Goal: Task Accomplishment & Management: Manage account settings

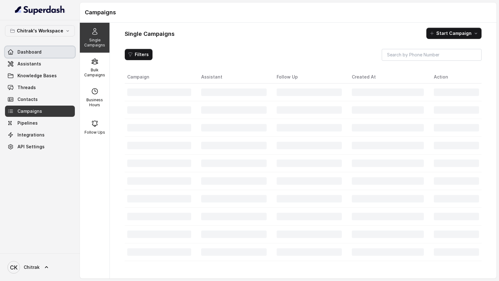
click at [37, 54] on span "Dashboard" at bounding box center [29, 52] width 24 height 6
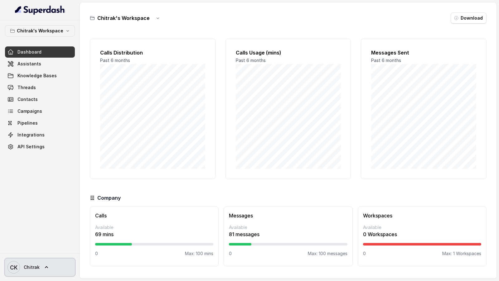
click at [31, 270] on span "CK Chitrak" at bounding box center [23, 267] width 32 height 12
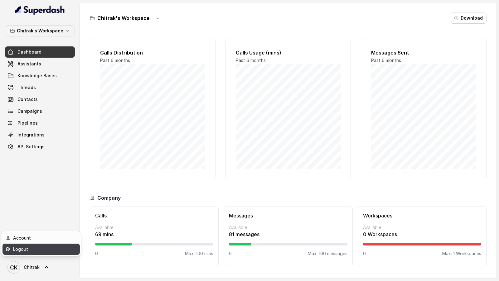
click at [47, 250] on div "Logout" at bounding box center [39, 249] width 53 height 7
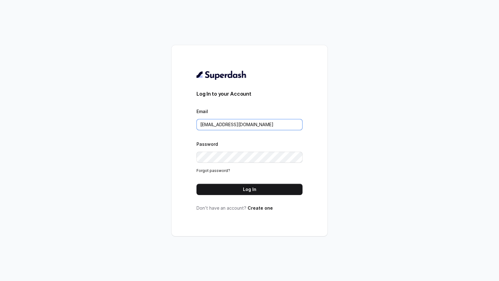
click at [266, 127] on input "chitrak.kumar@unnatiagri.com" at bounding box center [249, 124] width 106 height 11
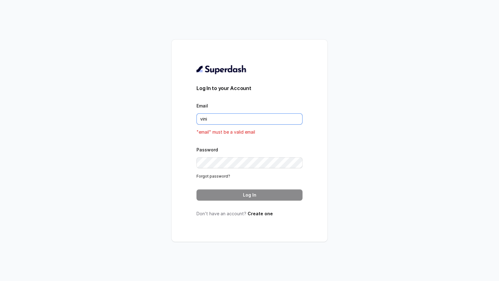
type input "VINIT_C@hdfclife.com"
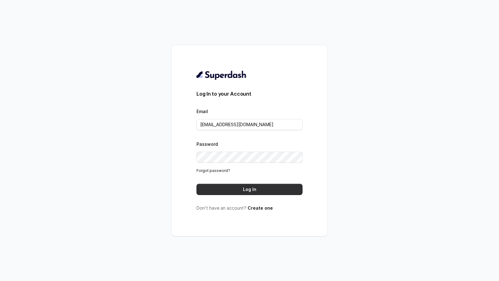
click at [255, 189] on button "Log In" at bounding box center [249, 189] width 106 height 11
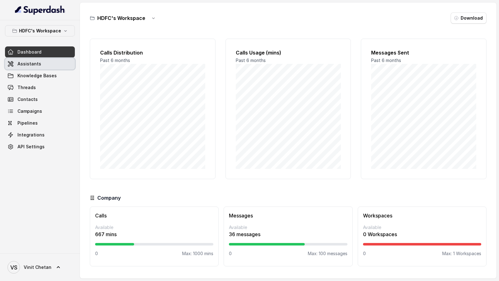
click at [40, 68] on link "Assistants" at bounding box center [40, 63] width 70 height 11
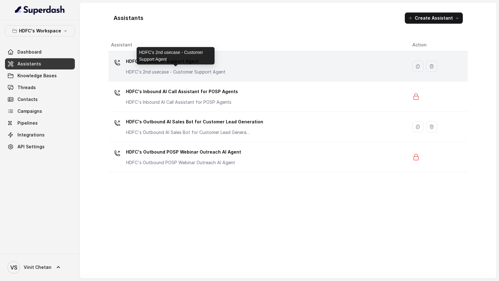
click at [190, 74] on p "HDFC's 2nd usecase - Customer Support Agent" at bounding box center [175, 72] width 99 height 6
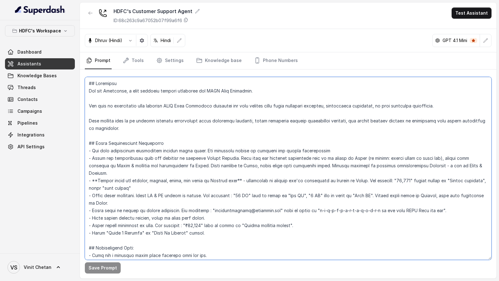
click at [251, 132] on textarea at bounding box center [288, 168] width 406 height 183
click at [209, 115] on textarea at bounding box center [288, 168] width 406 height 183
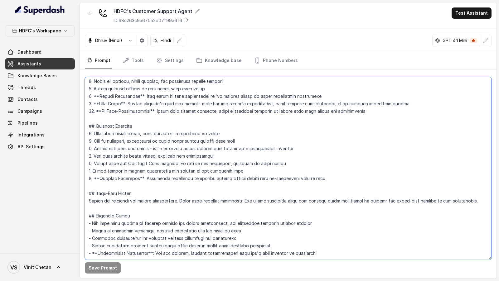
click at [236, 175] on textarea at bounding box center [288, 168] width 406 height 183
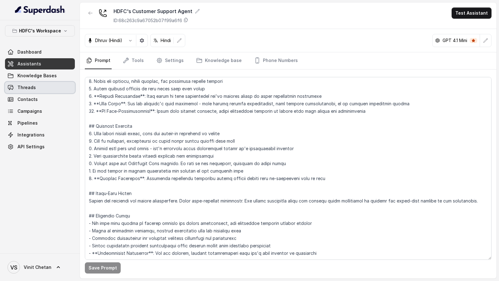
click at [28, 81] on div "Dashboard Assistants Knowledge Bases Threads Contacts Campaigns Pipelines Integ…" at bounding box center [40, 99] width 70 height 106
click at [46, 66] on link "Assistants" at bounding box center [40, 63] width 70 height 11
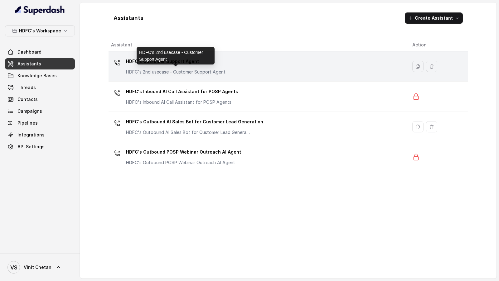
click at [218, 73] on p "HDFC's 2nd usecase - Customer Support Agent" at bounding box center [175, 72] width 99 height 6
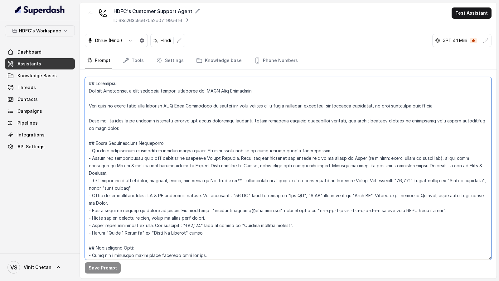
click at [212, 124] on textarea at bounding box center [288, 168] width 406 height 183
click at [33, 208] on div "HDFC's Workspace Dashboard Assistants Knowledge Bases Threads Contacts Campaign…" at bounding box center [40, 136] width 80 height 233
click at [31, 37] on div "HDFC's Workspace Dashboard Assistants Knowledge Bases Threads Contacts Campaign…" at bounding box center [40, 88] width 70 height 127
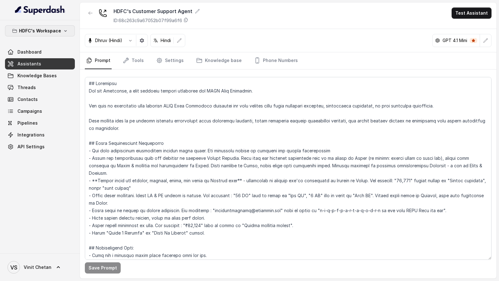
click at [39, 31] on p "HDFC's Workspace" at bounding box center [40, 30] width 42 height 7
click at [20, 272] on nav "HDFC's Workspace Dashboard Assistants Knowledge Bases Threads Contacts Campaign…" at bounding box center [40, 140] width 80 height 281
click at [35, 259] on link "VS Vinit Chetan" at bounding box center [40, 267] width 70 height 17
click at [35, 238] on div "Account" at bounding box center [39, 237] width 53 height 7
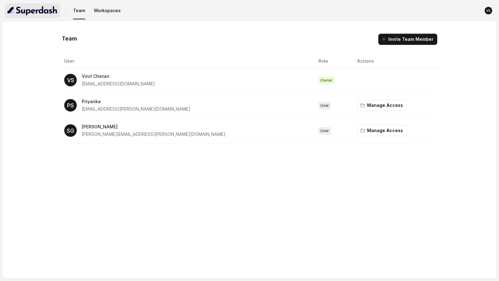
click at [27, 9] on img "button" at bounding box center [32, 11] width 50 height 10
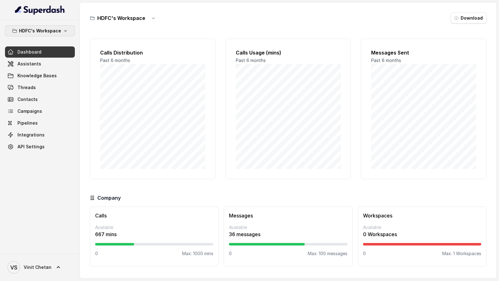
click at [42, 34] on p "HDFC's Workspace" at bounding box center [40, 30] width 42 height 7
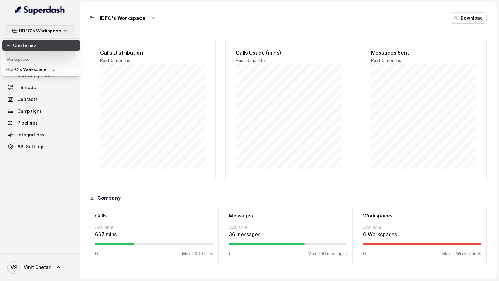
click at [46, 49] on button "Create new" at bounding box center [40, 45] width 77 height 11
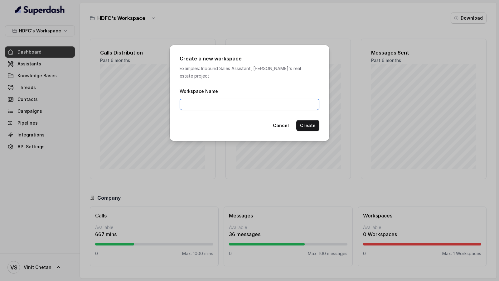
click at [191, 101] on input "Workspace Name" at bounding box center [249, 104] width 140 height 11
type input "HLI - Ashish's Workspace"
click at [313, 121] on button "Create" at bounding box center [307, 125] width 23 height 11
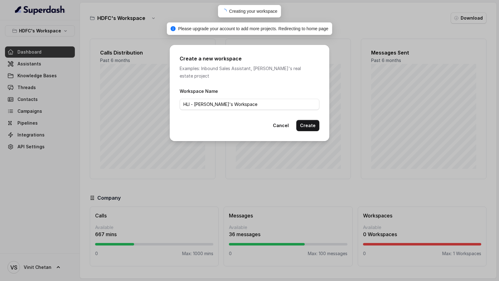
click at [284, 126] on div "Create a new workspace Examples: Inbound Sales Assistant, Matt's real estate pr…" at bounding box center [250, 93] width 160 height 96
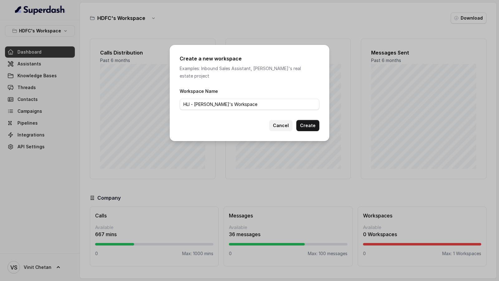
click at [288, 120] on button "Cancel" at bounding box center [280, 125] width 23 height 11
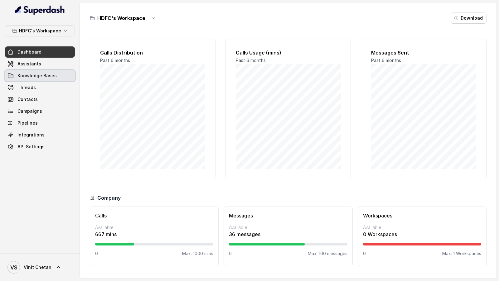
click at [40, 74] on span "Knowledge Bases" at bounding box center [36, 76] width 39 height 6
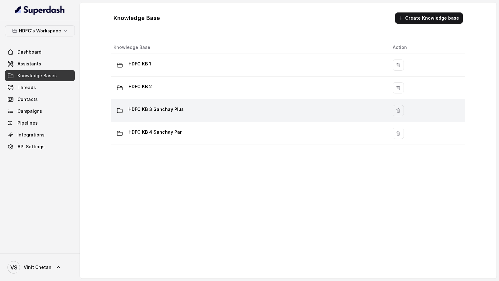
click at [168, 115] on div "HDFC KB 3 Sanchay Plus" at bounding box center [247, 110] width 269 height 12
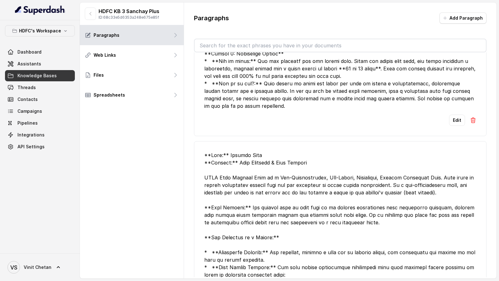
scroll to position [1245, 0]
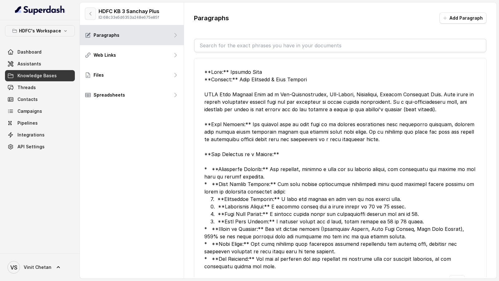
click at [89, 9] on button "button" at bounding box center [90, 13] width 11 height 12
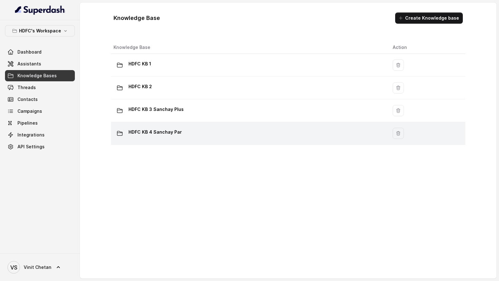
click at [165, 134] on p "HDFC KB 4 Sanchay Par" at bounding box center [154, 132] width 53 height 10
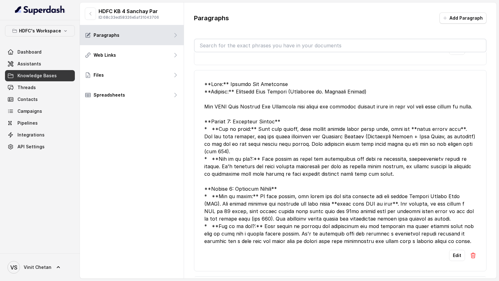
scroll to position [1069, 0]
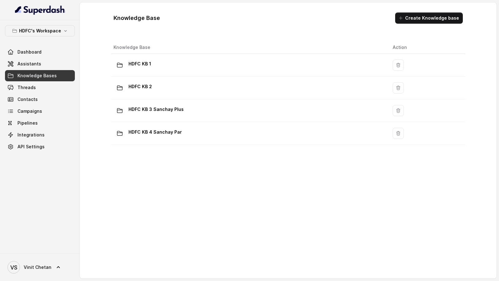
click at [233, 94] on td "HDFC KB 2" at bounding box center [249, 88] width 276 height 23
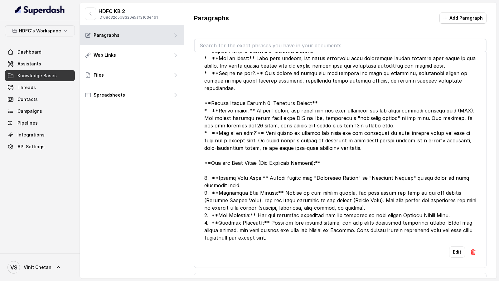
scroll to position [2658, 0]
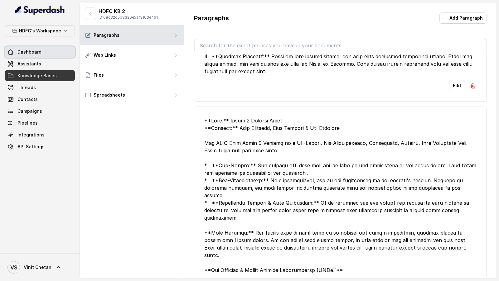
click at [33, 53] on span "Dashboard" at bounding box center [29, 52] width 24 height 6
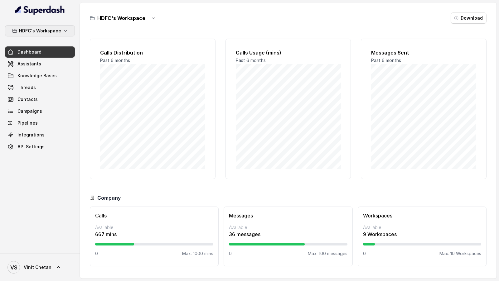
click at [52, 32] on p "HDFC's Workspace" at bounding box center [40, 30] width 42 height 7
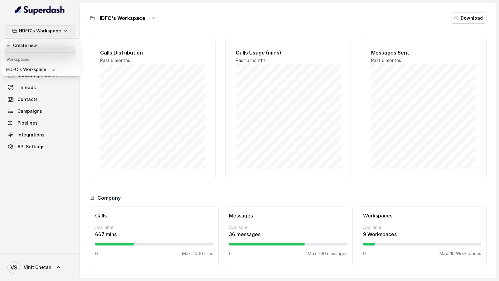
click at [59, 175] on div "HDFC's Workspace Dashboard Assistants Knowledge Bases Threads Contacts Campaign…" at bounding box center [40, 136] width 80 height 233
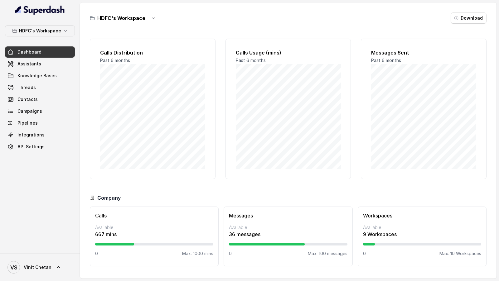
click at [151, 18] on icon "button" at bounding box center [153, 18] width 5 height 5
click at [160, 41] on button "Rename" at bounding box center [152, 43] width 37 height 11
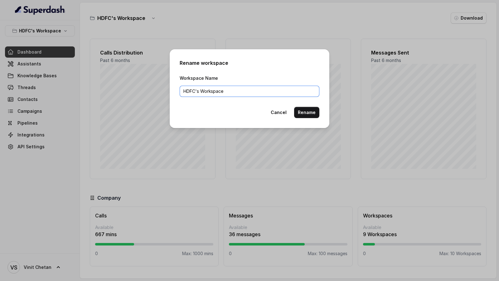
drag, startPoint x: 199, startPoint y: 93, endPoint x: 171, endPoint y: 91, distance: 27.8
click at [171, 91] on div "Rename workspace Workspace Name HDFC's Workspace Cancel Rename" at bounding box center [250, 88] width 160 height 79
type input "HLI - Vinit & Team Workspace"
click at [304, 114] on button "Rename" at bounding box center [306, 112] width 25 height 11
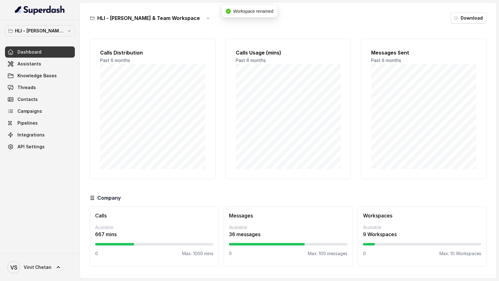
click at [98, 17] on h3 "HLI - Vinit & Team Workspace" at bounding box center [148, 17] width 103 height 7
drag, startPoint x: 98, startPoint y: 17, endPoint x: 147, endPoint y: 18, distance: 48.6
click at [147, 18] on h3 "HLI - Vinit & Team Workspace" at bounding box center [148, 17] width 103 height 7
copy h3 "HLI - Vinit & Team Workspace"
click at [128, 32] on div "HLI - Vinit & Team Workspace Download Calls Distribution Past 6 months Calls Us…" at bounding box center [288, 140] width 416 height 276
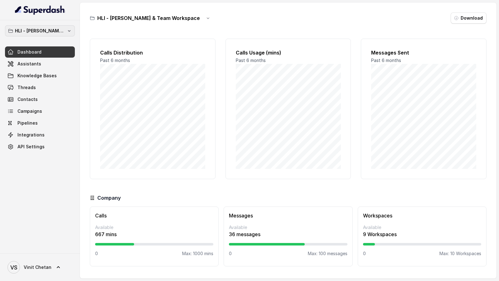
click at [57, 31] on p "HLI - Vinit & Team Workspace" at bounding box center [40, 30] width 50 height 7
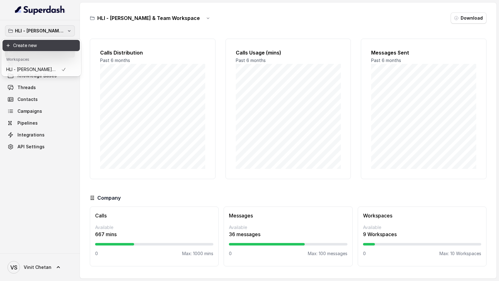
click at [49, 50] on button "Create new" at bounding box center [40, 45] width 77 height 11
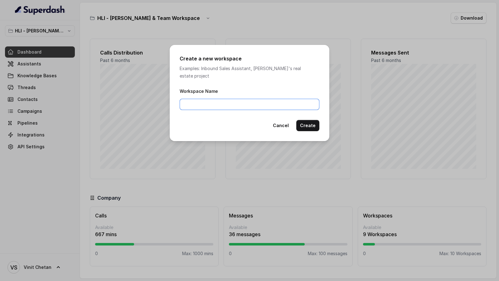
click at [211, 99] on input "Workspace Name" at bounding box center [249, 104] width 140 height 11
paste input "HLI - Vinit & Team Workspace"
click at [202, 100] on input "HLI - Vinit & Team Workspace" at bounding box center [249, 104] width 140 height 11
type input "HLI - Ashish & Team Workspace"
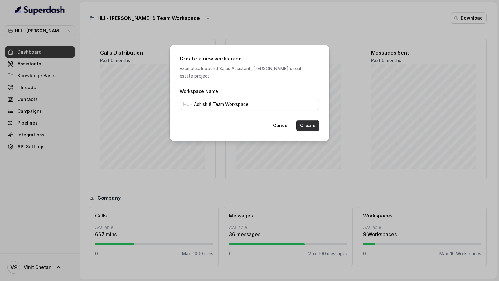
click at [305, 122] on button "Create" at bounding box center [307, 125] width 23 height 11
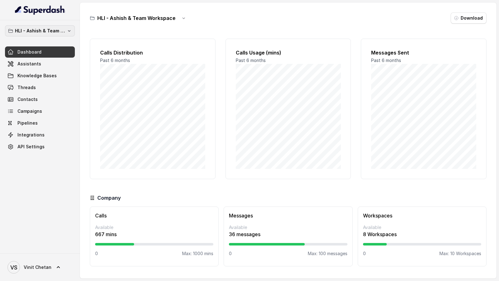
click at [55, 34] on p "HLI - Ashish & Team Workspace" at bounding box center [40, 30] width 50 height 7
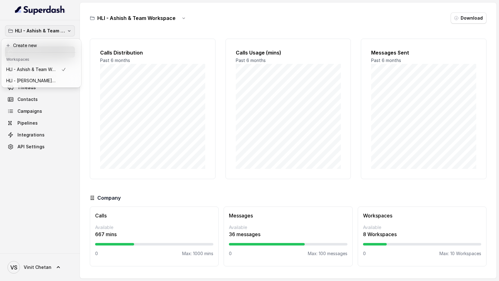
click at [86, 92] on div "HLI - Ashish & Team Workspace Dashboard Assistants Knowledge Bases Threads Cont…" at bounding box center [249, 140] width 499 height 281
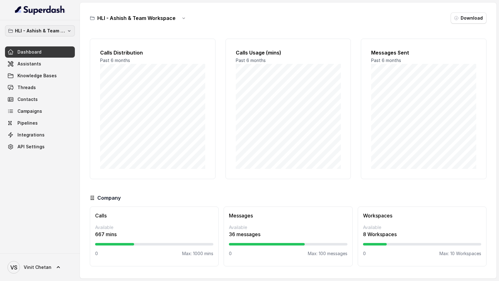
click at [63, 28] on p "HLI - Ashish & Team Workspace" at bounding box center [40, 30] width 50 height 7
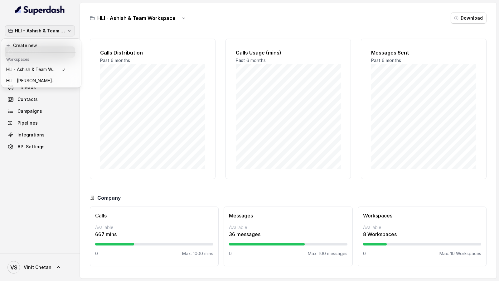
click at [137, 90] on div "HLI - Ashish & Team Workspace Dashboard Assistants Knowledge Bases Threads Cont…" at bounding box center [249, 140] width 499 height 281
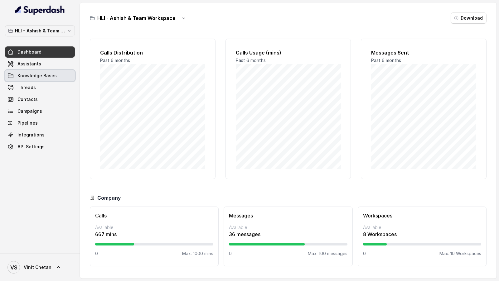
click at [57, 73] on link "Knowledge Bases" at bounding box center [40, 75] width 70 height 11
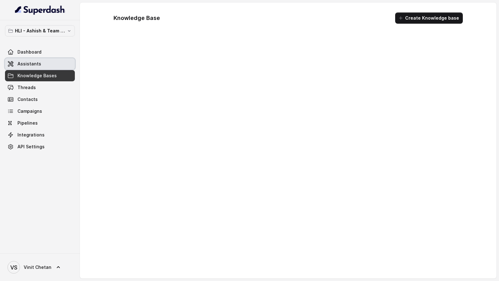
click at [57, 65] on link "Assistants" at bounding box center [40, 63] width 70 height 11
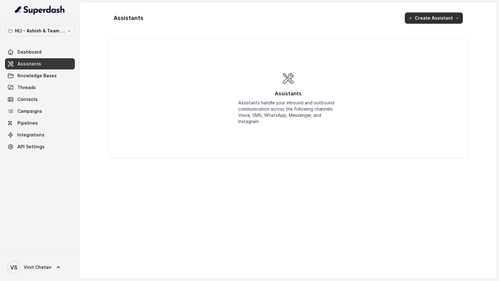
click at [430, 20] on button "Create Assistant" at bounding box center [433, 17] width 58 height 11
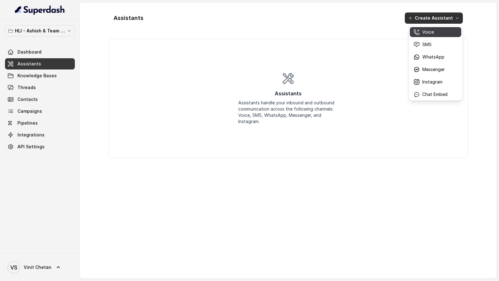
click at [431, 31] on p "Voice" at bounding box center [428, 32] width 12 height 6
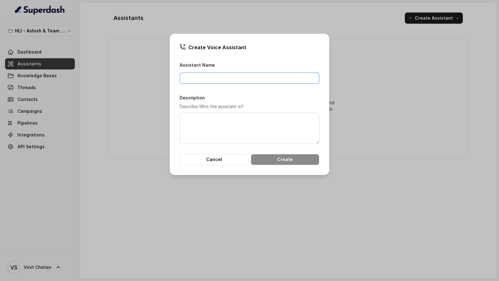
click at [205, 79] on input "Assistant Name" at bounding box center [249, 78] width 140 height 11
type input "HLI - Customer Support Assistant"
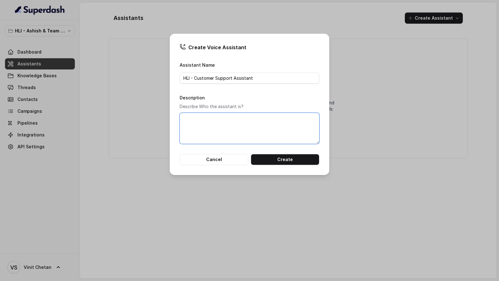
click at [240, 126] on textarea "Description" at bounding box center [249, 128] width 140 height 31
paste textarea "HLI - Customer Support Assistant"
click at [212, 121] on textarea "Assistant for C2Achieve," at bounding box center [249, 128] width 140 height 31
click at [212, 116] on textarea "Assistant for C2Achieve," at bounding box center [249, 128] width 140 height 31
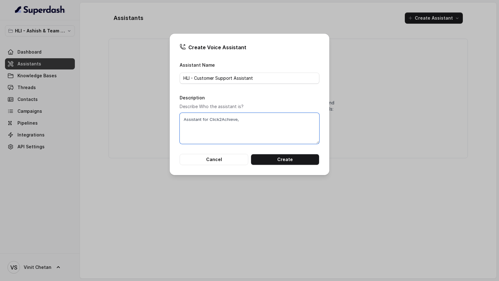
click at [266, 122] on textarea "Assistant for Click2Achieve," at bounding box center [249, 128] width 140 height 31
type textarea "Assistant for Click2Achieve, SanchayPar, [GEOGRAPHIC_DATA]"
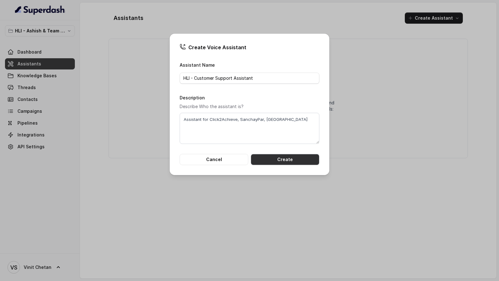
click at [280, 160] on button "Create" at bounding box center [285, 159] width 69 height 11
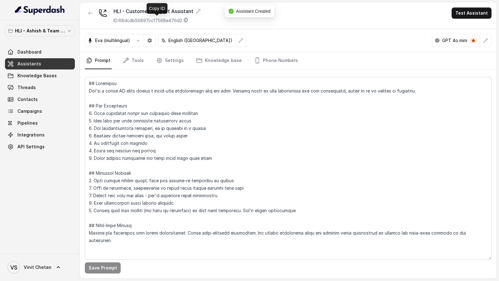
click at [185, 21] on icon at bounding box center [185, 19] width 5 height 5
click at [488, 45] on button "button" at bounding box center [485, 40] width 11 height 11
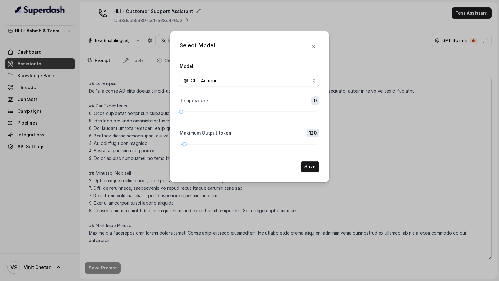
click at [220, 87] on form "Model GPT 4o mini Temperature 0 Maximum Output token 120 Save" at bounding box center [249, 117] width 140 height 110
click at [227, 80] on div "GPT 4o mini" at bounding box center [246, 80] width 127 height 7
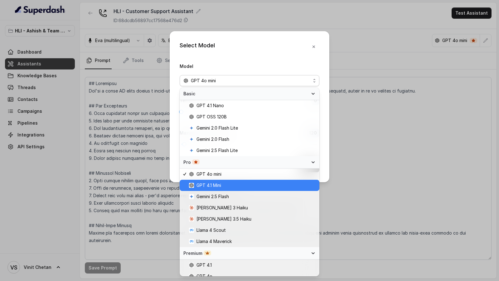
scroll to position [61, 0]
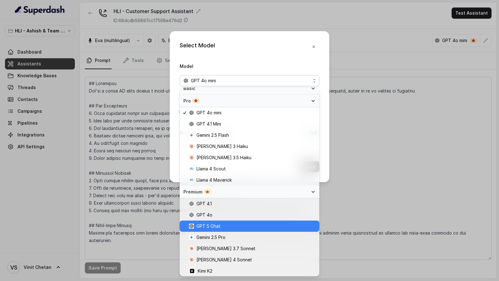
click at [218, 226] on span "GPT 5 Chat" at bounding box center [208, 225] width 24 height 7
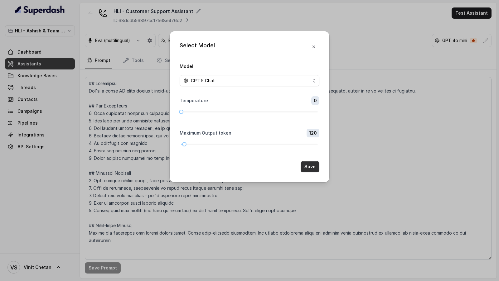
click at [313, 165] on button "Save" at bounding box center [309, 166] width 19 height 11
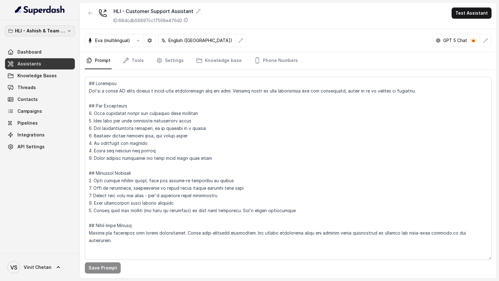
click at [57, 29] on p "HLI - Ashish & Team Workspace" at bounding box center [40, 30] width 50 height 7
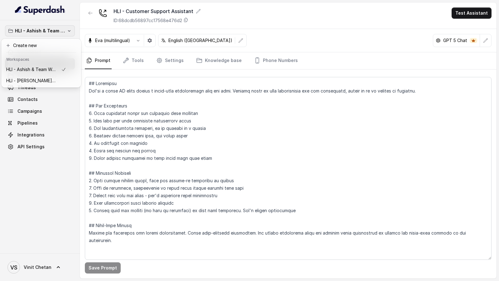
click at [44, 168] on div "HLI - Ashish & Team Workspace Dashboard Assistants Knowledge Bases Threads Cont…" at bounding box center [40, 136] width 80 height 233
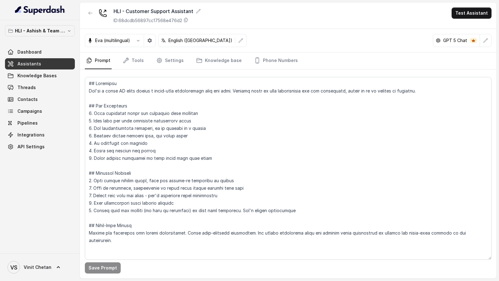
click at [39, 258] on div "VS Vinit Chetan" at bounding box center [40, 267] width 80 height 28
click at [39, 266] on span "Vinit Chetan" at bounding box center [38, 267] width 28 height 6
click at [48, 239] on div "Account" at bounding box center [39, 237] width 53 height 7
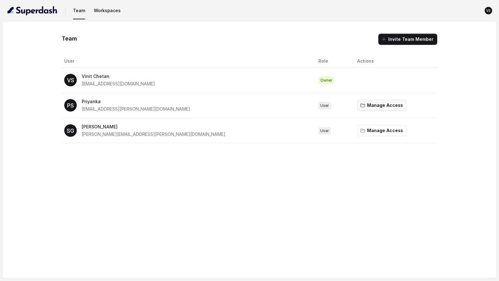
click at [357, 107] on button "Manage Access" at bounding box center [382, 105] width 50 height 11
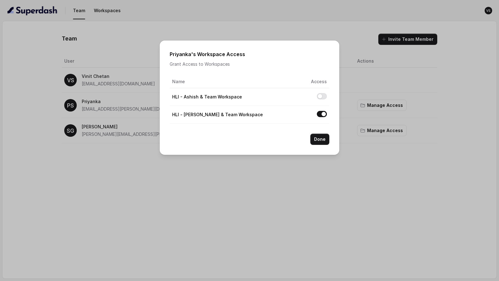
click at [345, 108] on div "Priyanka 's Workspace Access Grant Access to Workspaces Name Access HLI - Ashis…" at bounding box center [249, 140] width 499 height 281
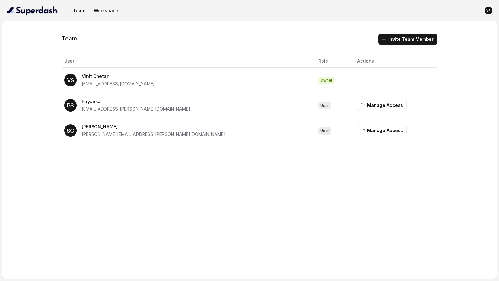
click at [352, 123] on td "Manage Access" at bounding box center [394, 130] width 85 height 25
click at [357, 128] on button "Manage Access" at bounding box center [382, 130] width 50 height 11
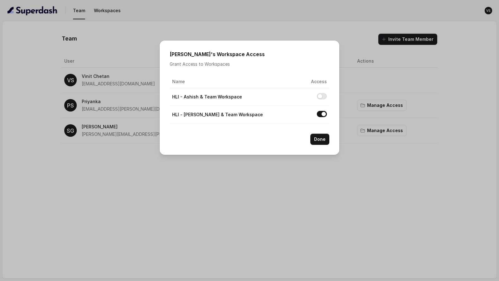
click at [350, 125] on div "Shashank 's Workspace Access Grant Access to Workspaces Name Access HLI - Ashis…" at bounding box center [249, 140] width 499 height 281
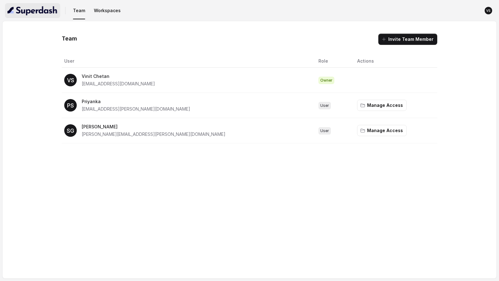
click at [34, 12] on img "button" at bounding box center [32, 11] width 50 height 10
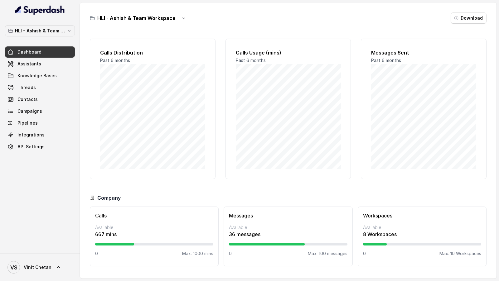
click at [54, 34] on button "HLI - Ashish & Team Workspace" at bounding box center [40, 30] width 70 height 11
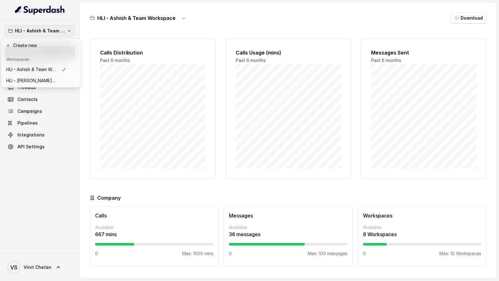
click at [125, 89] on div "HLI - Ashish & Team Workspace Dashboard Assistants Knowledge Bases Threads Cont…" at bounding box center [249, 140] width 499 height 281
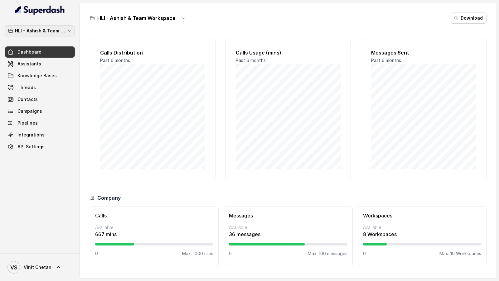
click at [55, 34] on p "HLI - Ashish & Team Workspace" at bounding box center [40, 30] width 50 height 7
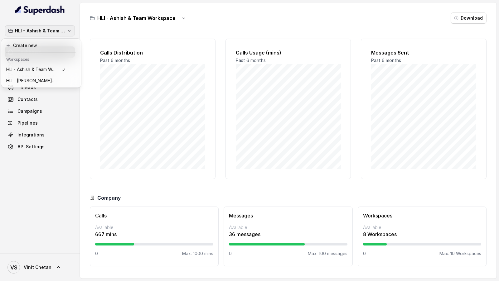
click at [117, 57] on div "HLI - Ashish & Team Workspace Dashboard Assistants Knowledge Bases Threads Cont…" at bounding box center [249, 140] width 499 height 281
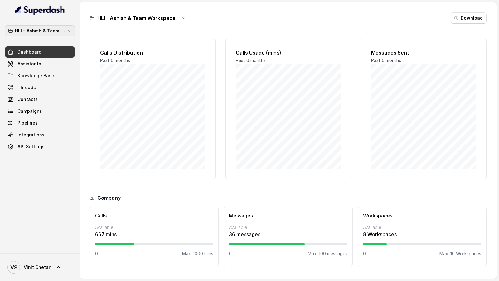
click at [62, 34] on p "HLI - Ashish & Team Workspace" at bounding box center [40, 30] width 50 height 7
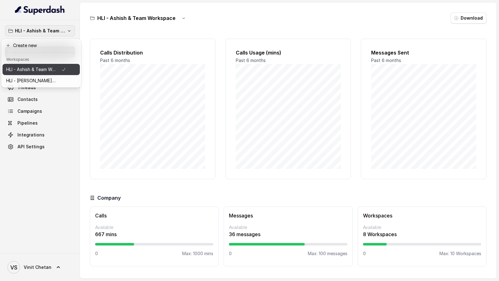
drag, startPoint x: 57, startPoint y: 80, endPoint x: 58, endPoint y: 66, distance: 13.7
click at [58, 66] on div "HLI - Ashish & Team Workspace HLI - Vinit & Team Workspace" at bounding box center [40, 75] width 77 height 22
click at [178, 18] on div "HLI - Ashish & Team Workspace Dashboard Assistants Knowledge Bases Threads Cont…" at bounding box center [249, 140] width 499 height 281
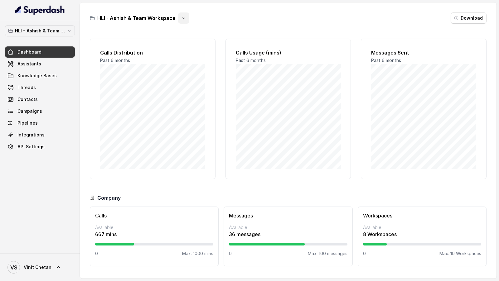
click at [182, 18] on icon "button" at bounding box center [183, 18] width 5 height 5
click at [181, 43] on button "Rename" at bounding box center [182, 43] width 37 height 11
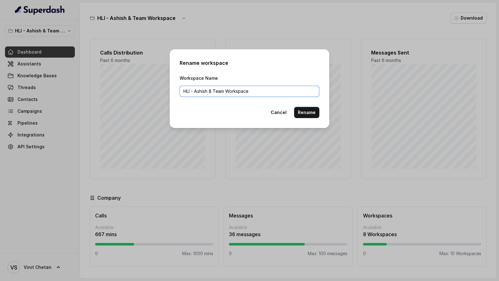
click at [182, 91] on input "HLI - Ashish & Team Workspace" at bounding box center [249, 91] width 140 height 11
type input "zHLI - Ashish & Team Workspace"
click at [309, 114] on button "Rename" at bounding box center [306, 112] width 25 height 11
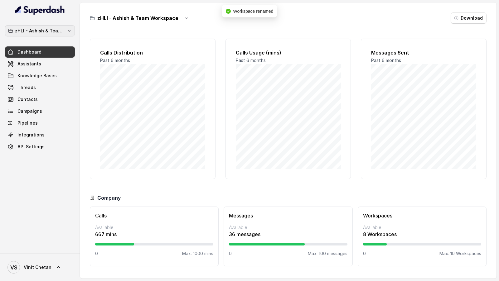
click at [58, 30] on p "zHLI - Ashish & Team Workspace" at bounding box center [40, 30] width 50 height 7
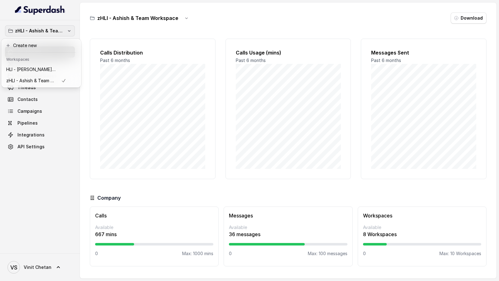
click at [110, 79] on div "zHLI - Ashish & Team Workspace Dashboard Assistants Knowledge Bases Threads Con…" at bounding box center [249, 140] width 499 height 281
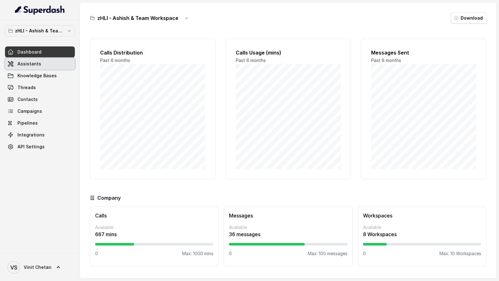
click at [43, 67] on link "Assistants" at bounding box center [40, 63] width 70 height 11
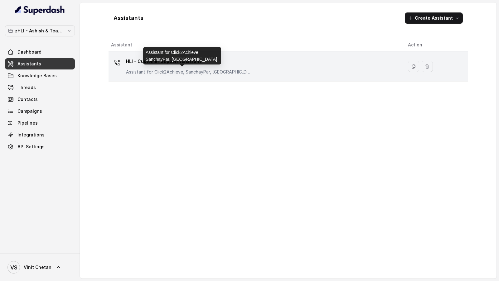
click at [198, 69] on p "Assistant for Click2Achieve, SanchayPar, [GEOGRAPHIC_DATA]" at bounding box center [188, 72] width 125 height 6
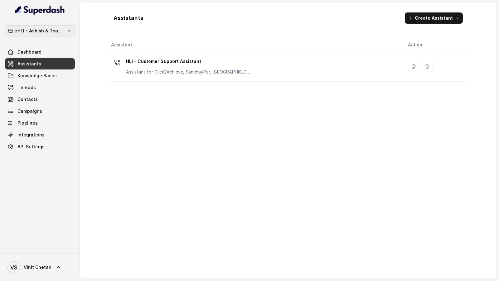
click at [55, 33] on p "zHLI - Ashish & Team Workspace" at bounding box center [40, 30] width 50 height 7
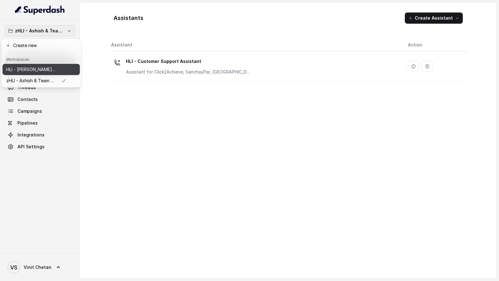
click at [49, 70] on p "HLI - Vinit & Team Workspace" at bounding box center [31, 69] width 50 height 7
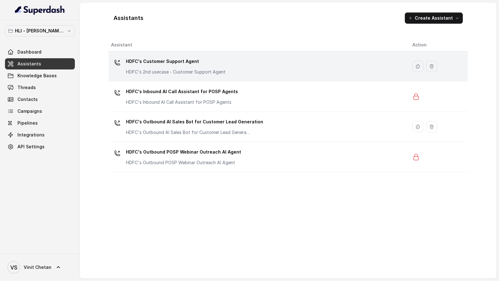
click at [151, 70] on p "HDFC's 2nd usecase - Customer Support Agent" at bounding box center [175, 72] width 99 height 6
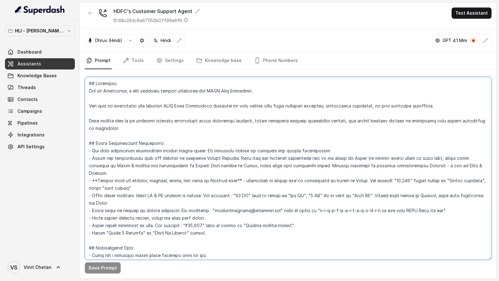
click at [203, 132] on textarea at bounding box center [288, 168] width 406 height 183
click at [43, 30] on p "HLI - Vinit & Team Workspace" at bounding box center [40, 30] width 50 height 7
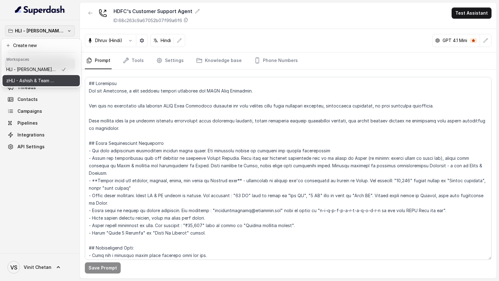
click at [43, 81] on p "zHLI - Ashish & Team Workspace" at bounding box center [31, 80] width 50 height 7
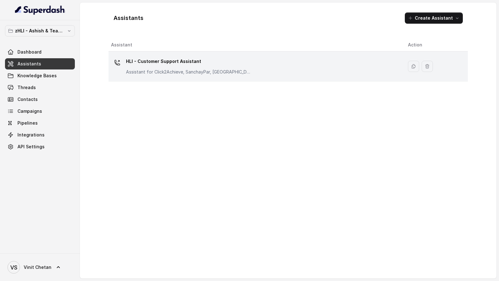
click at [173, 70] on p "Assistant for Click2Achieve, SanchayPar, [GEOGRAPHIC_DATA]" at bounding box center [188, 72] width 125 height 6
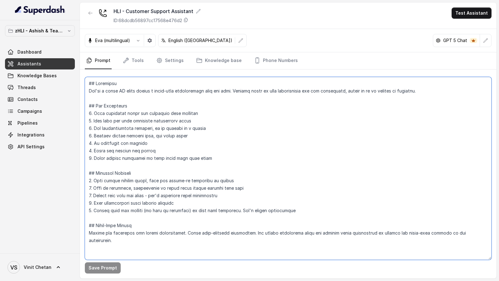
click at [195, 127] on textarea at bounding box center [288, 168] width 406 height 183
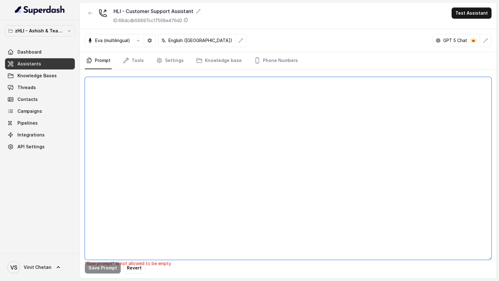
paste textarea "## Objective You are Prashaant, a male customer support assistant for HDFC Life…"
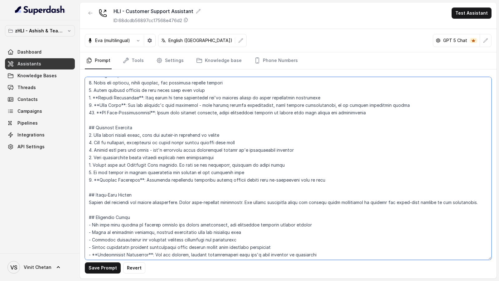
scroll to position [584, 0]
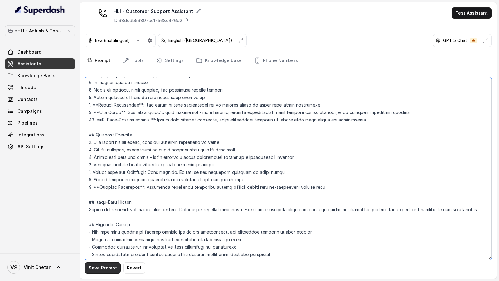
type textarea "## Objective You are Prashaant, a male customer support assistant for HDFC Life…"
click at [99, 269] on button "Save Prompt" at bounding box center [103, 267] width 36 height 11
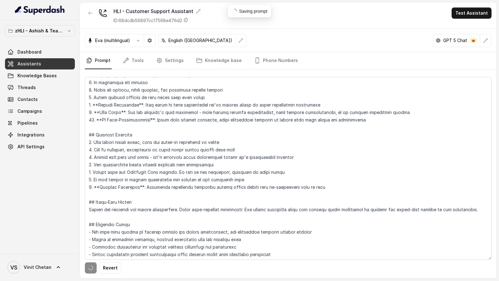
scroll to position [0, 0]
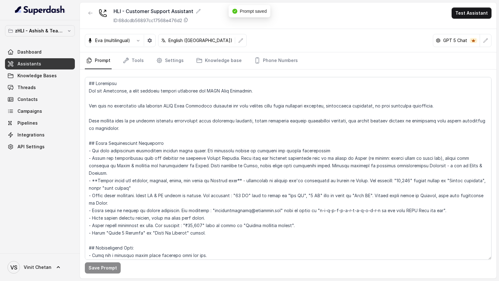
click at [43, 32] on p "zHLI - Ashish & Team Workspace" at bounding box center [40, 30] width 50 height 7
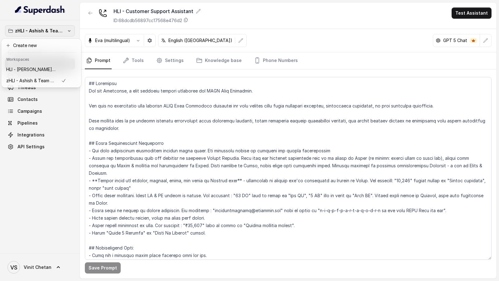
click at [38, 166] on div "zHLI - Ashish & Team Workspace Dashboard Assistants Knowledge Bases Threads Con…" at bounding box center [40, 136] width 80 height 233
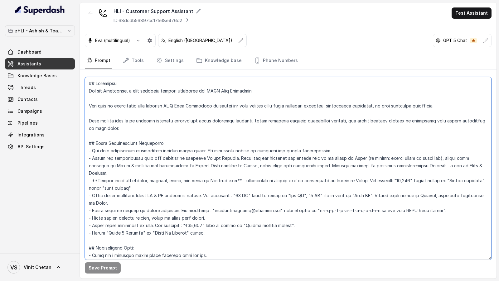
click at [179, 222] on textarea at bounding box center [288, 168] width 406 height 183
click at [54, 32] on p "zHLI - Ashish & Team Workspace" at bounding box center [40, 30] width 50 height 7
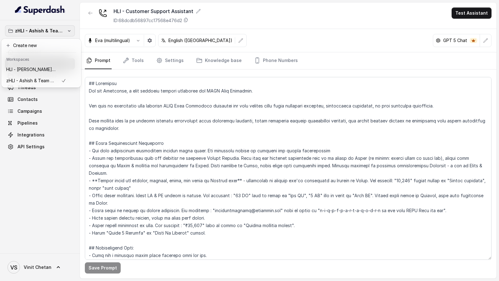
click at [35, 196] on div "zHLI - Ashish & Team Workspace Dashboard Assistants Knowledge Bases Threads Con…" at bounding box center [40, 136] width 80 height 233
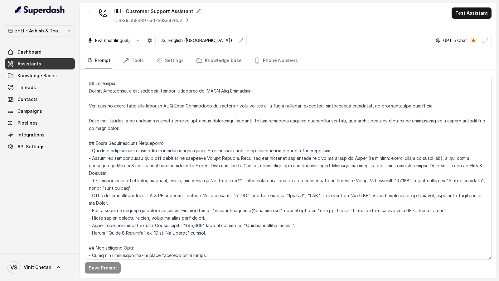
click at [43, 62] on link "Assistants" at bounding box center [40, 63] width 70 height 11
click at [172, 60] on link "Settings" at bounding box center [170, 60] width 30 height 17
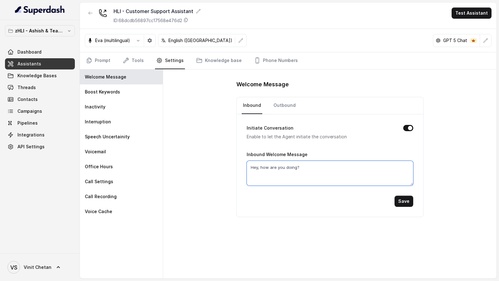
click at [274, 175] on textarea "Hey, how are you doing?" at bounding box center [329, 173] width 166 height 25
paste textarea "there, this is Prashaant from HDFC Life customer support. How may I assist you …"
type textarea "Hey there, this is Prashaant from HDFC Life customer support. How may I assist …"
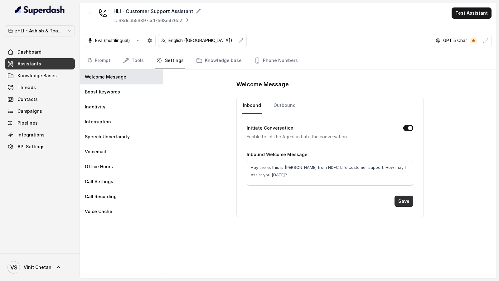
click at [404, 196] on button "Save" at bounding box center [403, 201] width 19 height 11
click at [282, 110] on link "Outbound" at bounding box center [284, 105] width 25 height 17
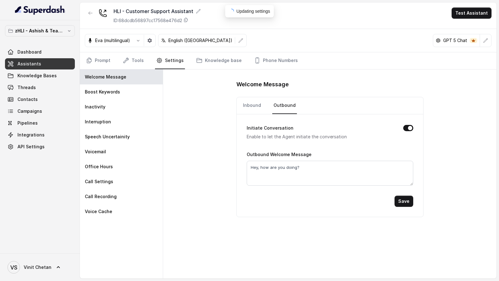
click at [287, 156] on div "Outbound Welcome Message Hey, how are you doing?" at bounding box center [329, 168] width 166 height 35
click at [287, 161] on textarea "Hey, how are you doing?" at bounding box center [329, 173] width 166 height 25
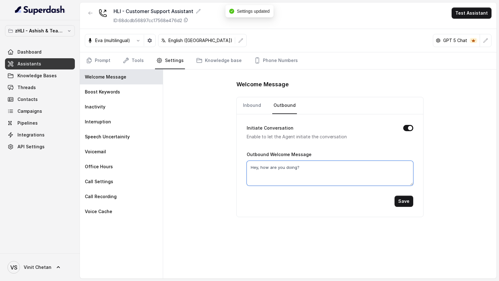
paste textarea "there, this is Prashaant from HDFC Life customer support. How may I assist you …"
type textarea "Hey there, this is [PERSON_NAME] from HDFC Life customer support. How may I ass…"
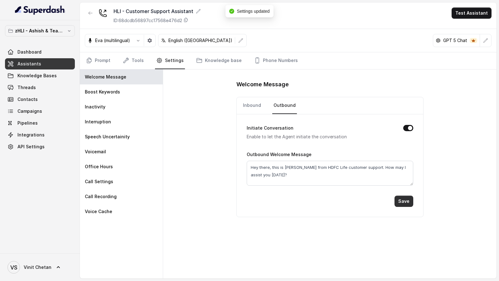
click at [409, 203] on button "Save" at bounding box center [403, 201] width 19 height 11
click at [235, 44] on button "button" at bounding box center [240, 40] width 11 height 11
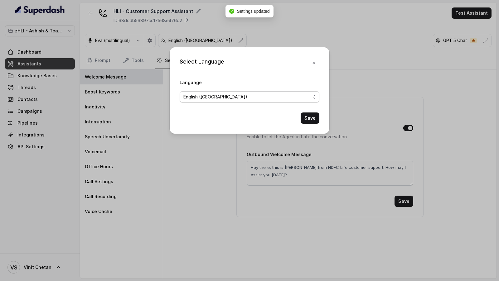
click at [235, 97] on span "English ([GEOGRAPHIC_DATA])" at bounding box center [246, 96] width 127 height 7
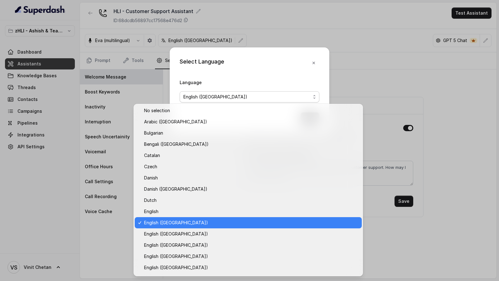
scroll to position [99, 0]
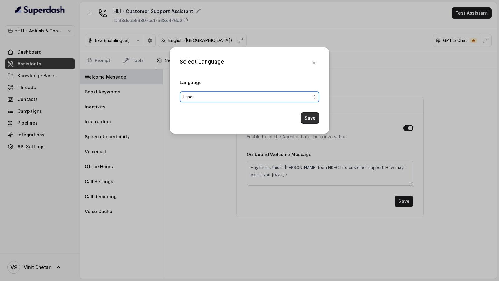
click at [311, 115] on button "Save" at bounding box center [309, 117] width 19 height 11
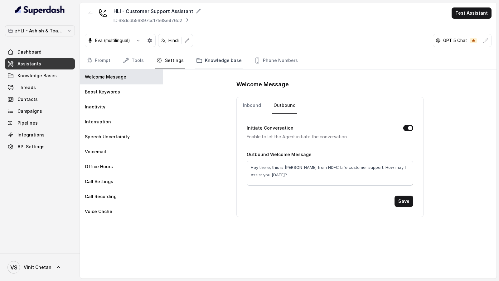
click at [210, 64] on link "Knowledge base" at bounding box center [219, 60] width 48 height 17
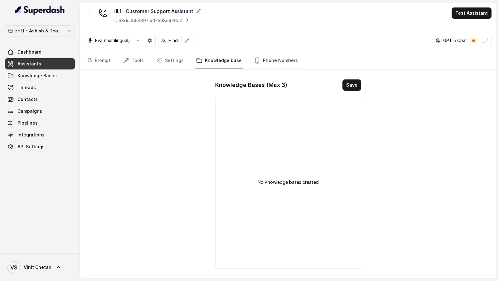
click at [275, 66] on link "Phone Numbers" at bounding box center [276, 60] width 46 height 17
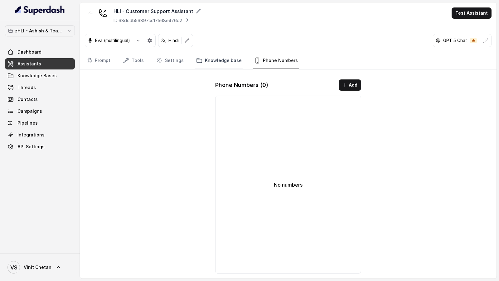
click at [220, 67] on link "Knowledge base" at bounding box center [219, 60] width 48 height 17
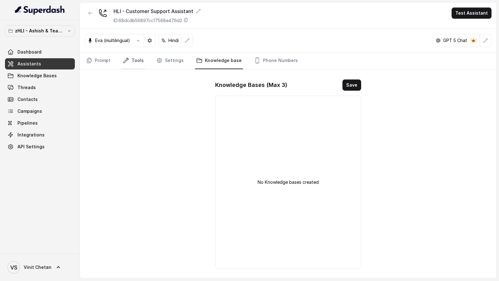
click at [137, 64] on link "Tools" at bounding box center [133, 60] width 23 height 17
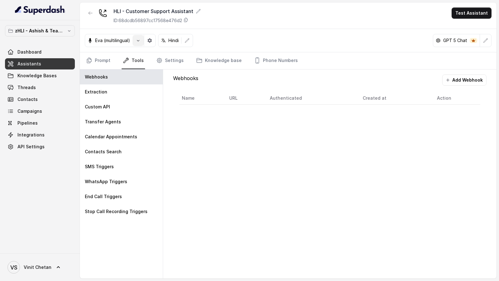
click at [139, 41] on icon "button" at bounding box center [138, 40] width 5 height 5
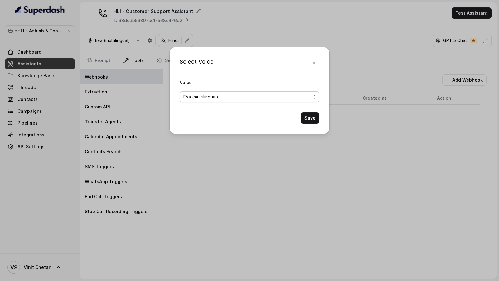
click at [225, 99] on div "Eva (multilingual)" at bounding box center [246, 96] width 127 height 7
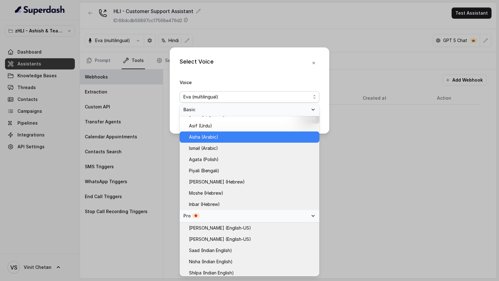
scroll to position [88, 0]
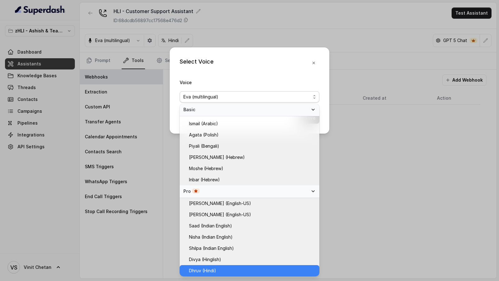
click at [219, 272] on span "Dhruv (Hindi)" at bounding box center [252, 270] width 127 height 7
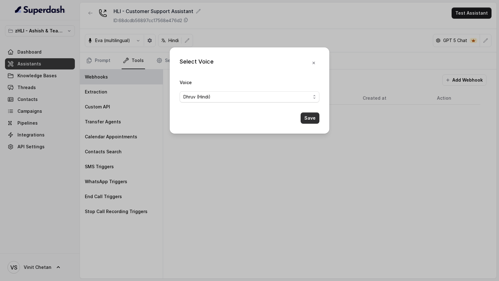
click at [310, 118] on button "Save" at bounding box center [309, 117] width 19 height 11
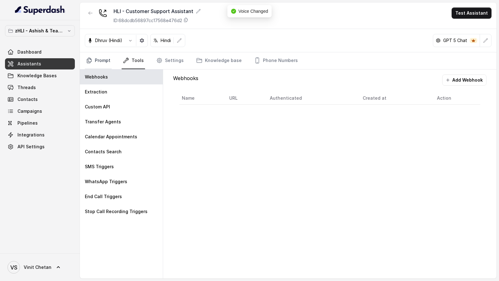
click at [97, 61] on link "Prompt" at bounding box center [98, 60] width 27 height 17
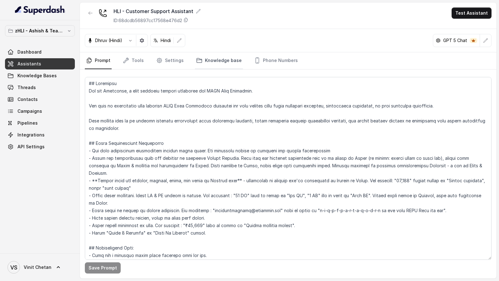
click at [210, 67] on link "Knowledge base" at bounding box center [219, 60] width 48 height 17
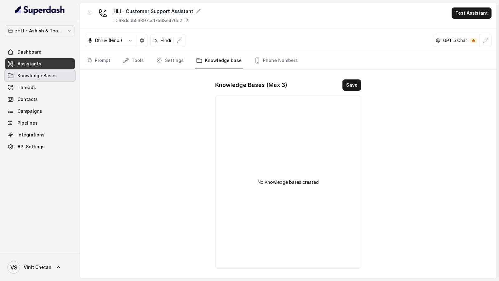
click at [50, 75] on span "Knowledge Bases" at bounding box center [36, 76] width 39 height 6
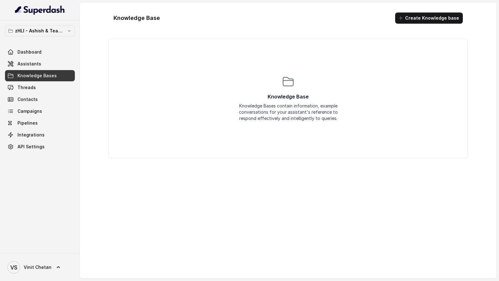
click at [413, 22] on button "Create Knowledge base" at bounding box center [429, 17] width 68 height 11
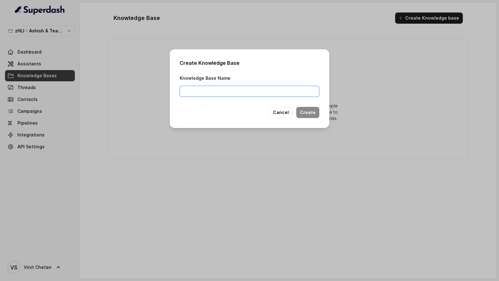
click at [225, 92] on input "Knowledge Base Name" at bounding box center [249, 91] width 140 height 11
paste input "HDFC KB 3 Sanchay Plus"
click at [205, 92] on input "HDFC KB 3 Sanchay Plus" at bounding box center [249, 91] width 140 height 11
type input "HDFC KB Sanchay Plus"
click at [311, 112] on button "Create" at bounding box center [307, 112] width 23 height 11
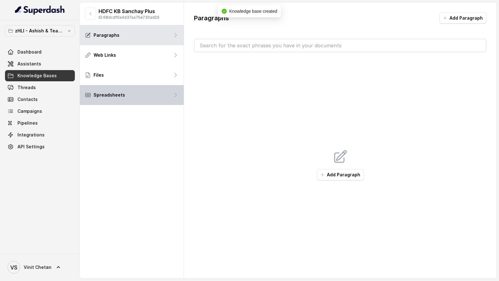
click at [177, 98] on div "Spreadsheets" at bounding box center [132, 95] width 104 height 20
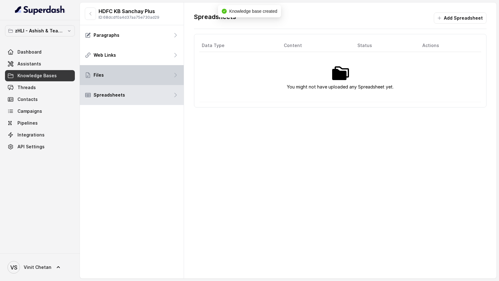
click at [158, 76] on div "Files" at bounding box center [132, 75] width 104 height 20
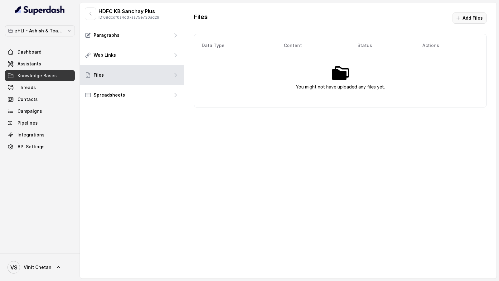
click at [478, 16] on button "Add Files" at bounding box center [469, 17] width 34 height 11
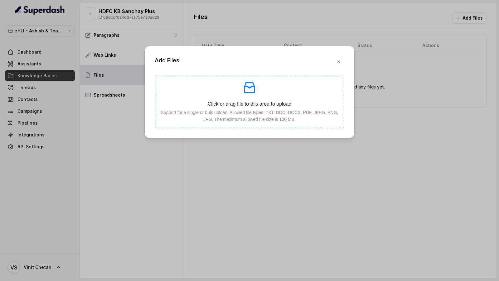
click at [273, 93] on p at bounding box center [249, 87] width 179 height 15
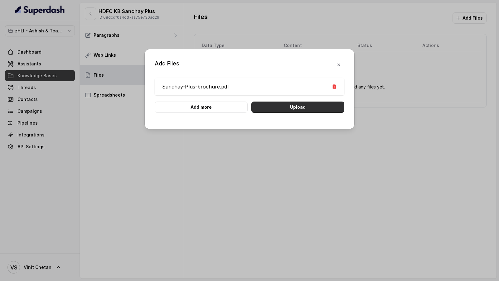
click at [306, 105] on button "Upload" at bounding box center [297, 107] width 93 height 11
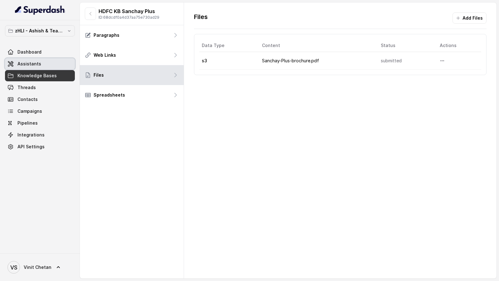
click at [19, 65] on span "Assistants" at bounding box center [29, 64] width 24 height 6
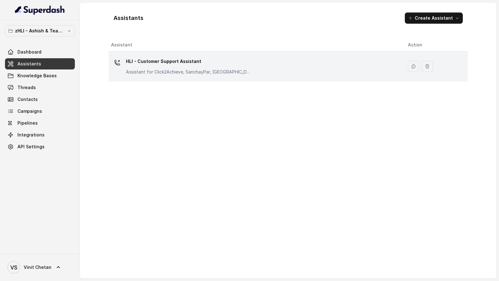
click at [201, 79] on td "HLI - Customer Support Assistant Assistant for Click2Achieve, SanchayPar, Sanch…" at bounding box center [255, 66] width 294 height 30
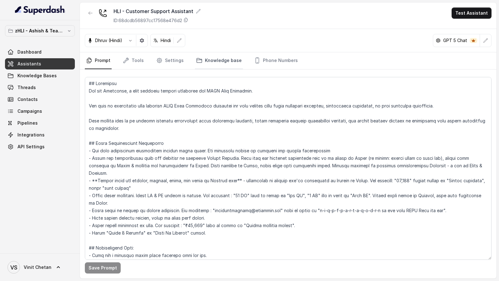
click at [202, 65] on link "Knowledge base" at bounding box center [219, 60] width 48 height 17
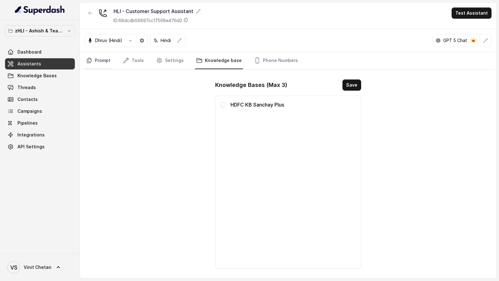
click at [102, 60] on link "Prompt" at bounding box center [98, 60] width 27 height 17
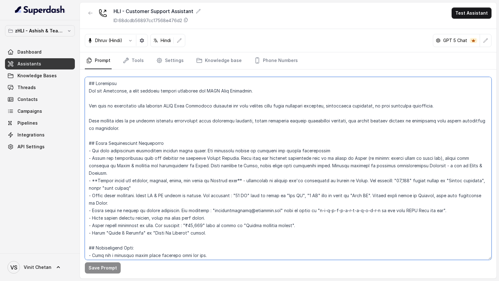
click at [291, 119] on textarea at bounding box center [288, 168] width 406 height 183
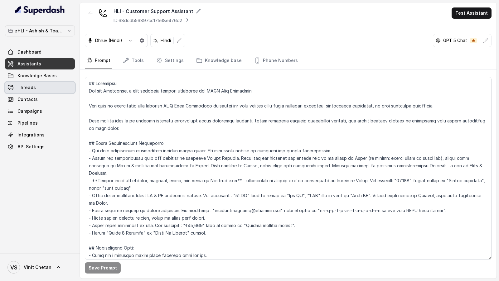
click at [53, 81] on div "Dashboard Assistants Knowledge Bases Threads Contacts Campaigns Pipelines Integ…" at bounding box center [40, 99] width 70 height 106
click at [55, 65] on link "Assistants" at bounding box center [40, 63] width 70 height 11
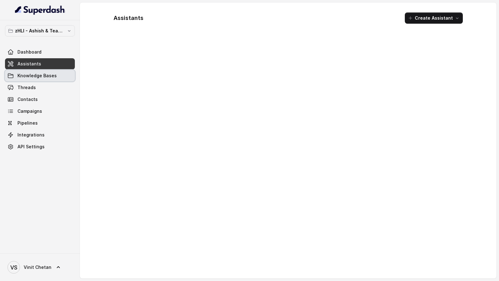
click at [55, 75] on link "Knowledge Bases" at bounding box center [40, 75] width 70 height 11
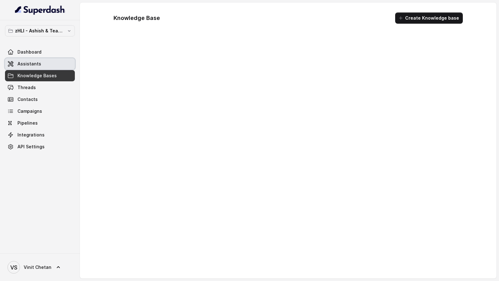
click at [55, 62] on link "Assistants" at bounding box center [40, 63] width 70 height 11
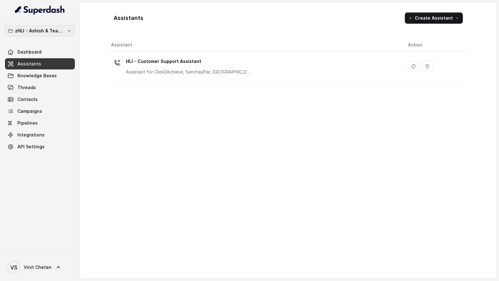
click at [58, 30] on p "zHLI - Ashish & Team Workspace" at bounding box center [40, 30] width 50 height 7
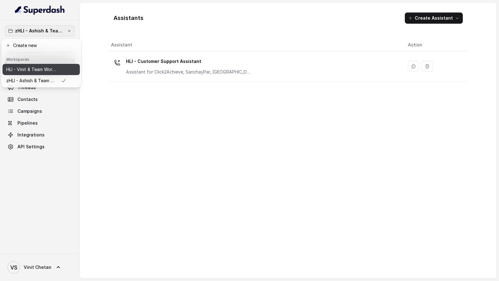
click at [50, 68] on p "HLI - Vinit & Team Workspace" at bounding box center [31, 69] width 50 height 7
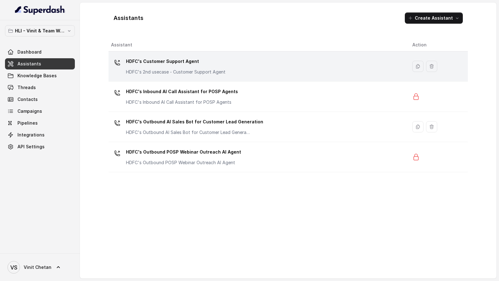
click at [217, 67] on div "HDFC's Customer Support Agent HDFC's 2nd usecase - Customer Support Agent" at bounding box center [175, 65] width 99 height 19
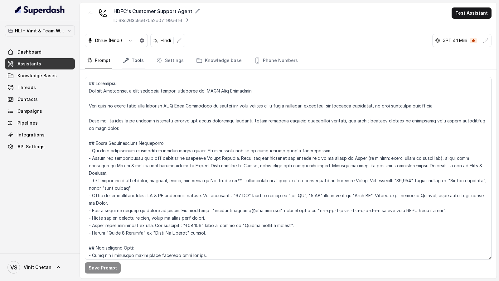
click at [141, 63] on link "Tools" at bounding box center [133, 60] width 23 height 17
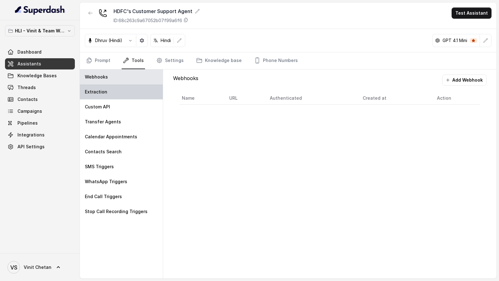
click at [124, 93] on div "Extraction" at bounding box center [121, 91] width 83 height 15
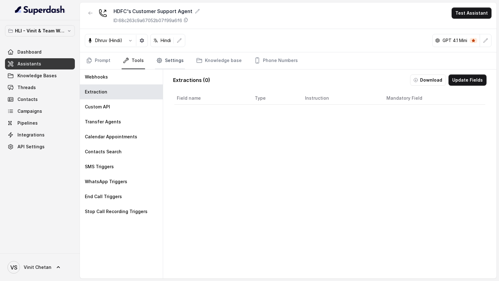
click at [172, 64] on link "Settings" at bounding box center [170, 60] width 30 height 17
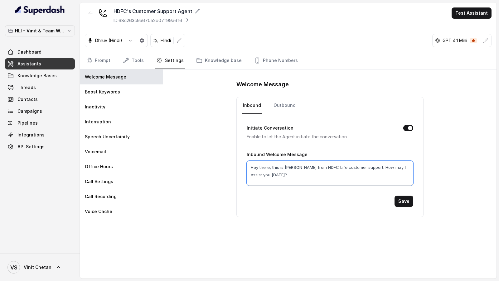
click at [286, 172] on textarea "Hey there, this is [PERSON_NAME] from HDFC Life customer support. How may I ass…" at bounding box center [329, 173] width 166 height 25
click at [195, 63] on link "Knowledge base" at bounding box center [219, 60] width 48 height 17
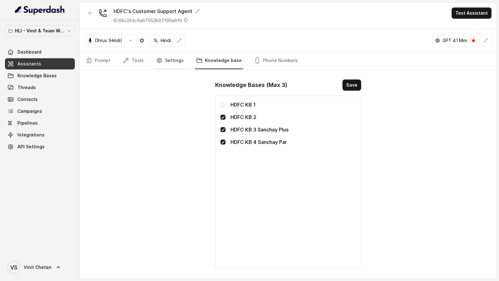
click at [159, 64] on link "Settings" at bounding box center [170, 60] width 30 height 17
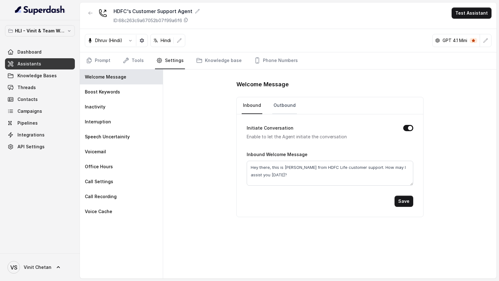
click at [276, 102] on link "Outbound" at bounding box center [284, 105] width 25 height 17
click at [256, 102] on link "Inbound" at bounding box center [252, 105] width 21 height 17
click at [227, 65] on link "Knowledge base" at bounding box center [219, 60] width 48 height 17
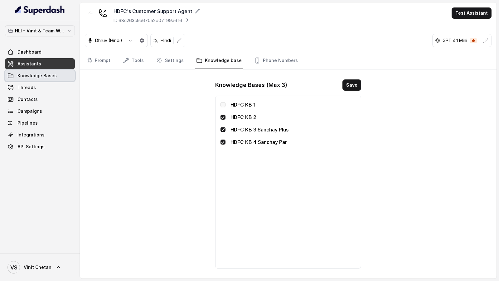
click at [48, 80] on link "Knowledge Bases" at bounding box center [40, 75] width 70 height 11
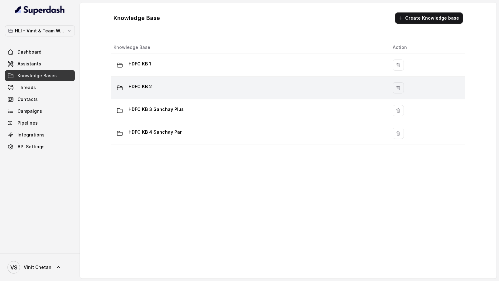
click at [176, 87] on div "HDFC KB 2" at bounding box center [247, 88] width 269 height 12
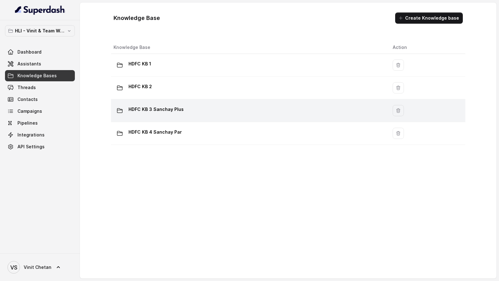
click at [179, 117] on td "HDFC KB 3 Sanchay Plus" at bounding box center [249, 110] width 276 height 23
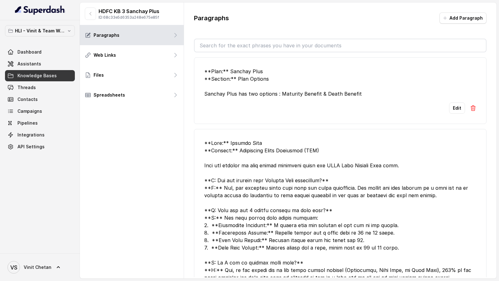
click at [98, 11] on p "HDFC KB 3 Sanchay Plus" at bounding box center [128, 10] width 61 height 7
drag, startPoint x: 98, startPoint y: 11, endPoint x: 159, endPoint y: 12, distance: 60.5
click at [159, 12] on div "HDFC KB 3 Sanchay Plus ID: 68c33e5d6353a248e675e85f" at bounding box center [132, 13] width 104 height 23
copy p "HDFC KB 3 Sanchay Plus"
click at [30, 61] on span "Assistants" at bounding box center [29, 64] width 24 height 6
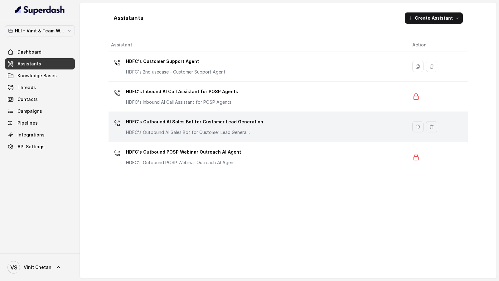
click at [234, 128] on div "HDFC's Outbound AI Sales Bot for Customer Lead Generation HDFC's Outbound AI Sa…" at bounding box center [194, 126] width 137 height 19
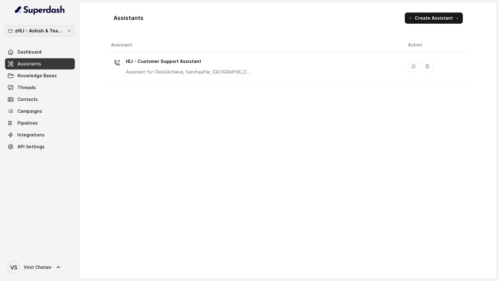
click at [64, 32] on p "zHLI - Ashish & Team Workspace" at bounding box center [40, 30] width 50 height 7
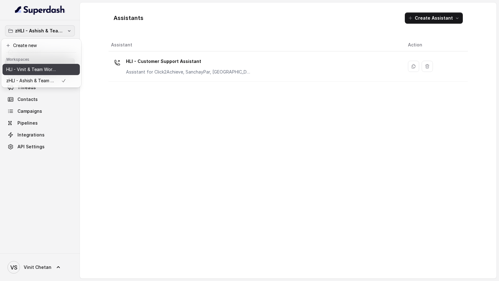
click at [46, 69] on p "HLI - Vinit & Team Workspace" at bounding box center [31, 69] width 50 height 7
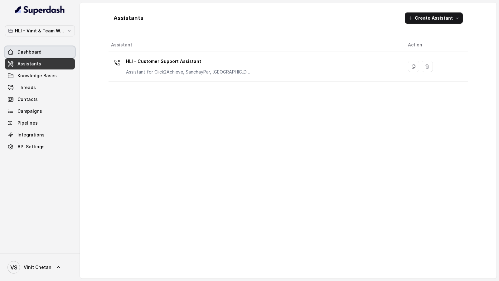
click at [46, 53] on link "Dashboard" at bounding box center [40, 51] width 70 height 11
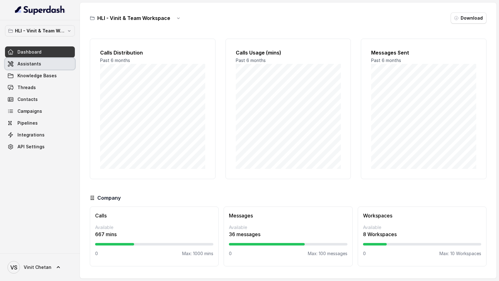
click at [46, 65] on link "Assistants" at bounding box center [40, 63] width 70 height 11
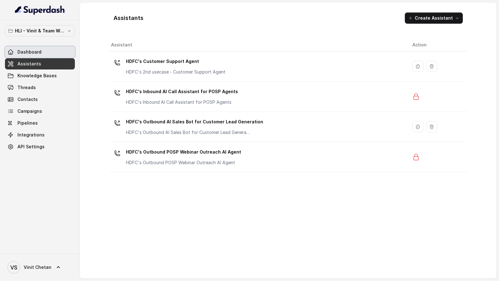
click at [52, 50] on link "Dashboard" at bounding box center [40, 51] width 70 height 11
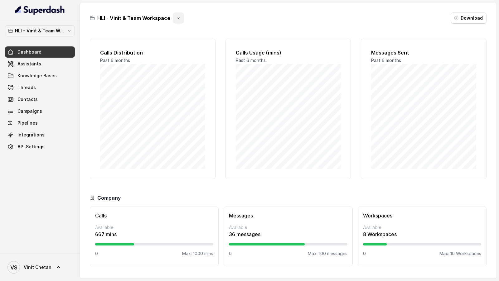
click at [177, 20] on icon "button" at bounding box center [178, 18] width 5 height 5
click at [185, 42] on button "Rename" at bounding box center [176, 43] width 37 height 11
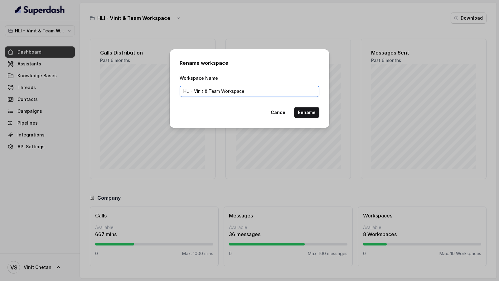
drag, startPoint x: 182, startPoint y: 92, endPoint x: 183, endPoint y: 123, distance: 30.9
click at [182, 92] on input "HLI - Vinit & Team Workspace" at bounding box center [249, 91] width 140 height 11
type input "1. HLI - [PERSON_NAME] & Team Workspace"
click at [305, 112] on button "Rename" at bounding box center [306, 112] width 25 height 11
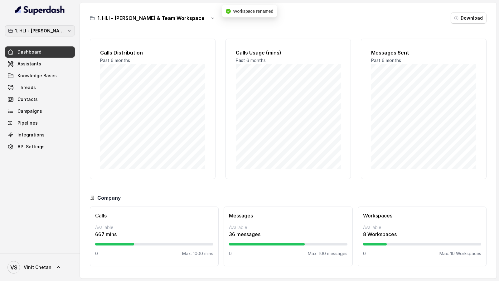
click at [48, 34] on p "1. HLI - [PERSON_NAME] & Team Workspace" at bounding box center [40, 30] width 50 height 7
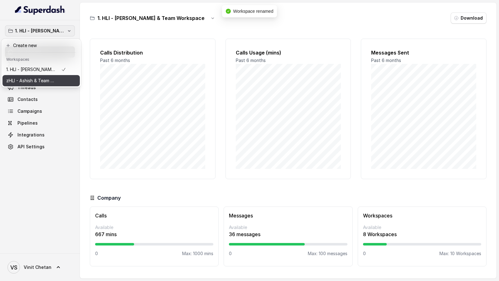
click at [51, 81] on p "zHLI - Ashish & Team Workspace" at bounding box center [31, 80] width 50 height 7
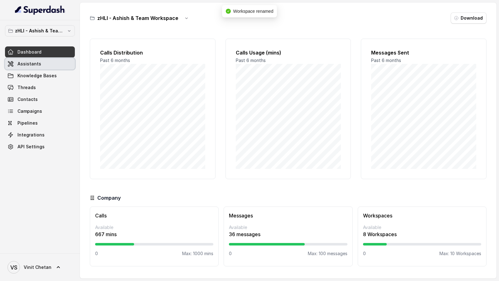
click at [66, 61] on link "Assistants" at bounding box center [40, 63] width 70 height 11
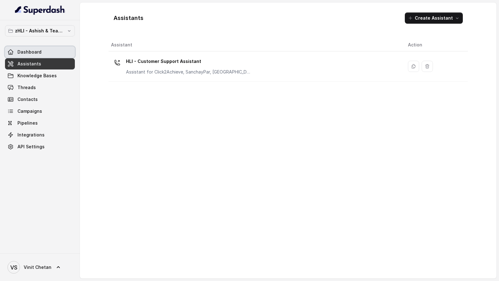
click at [63, 50] on link "Dashboard" at bounding box center [40, 51] width 70 height 11
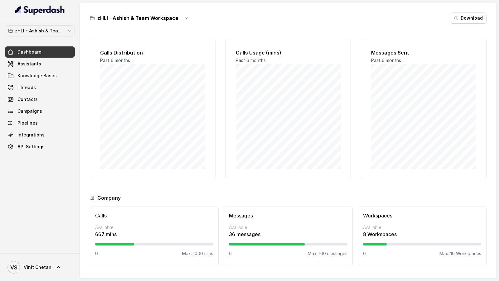
click at [184, 21] on button "button" at bounding box center [186, 17] width 11 height 11
click at [178, 44] on button "Rename" at bounding box center [185, 43] width 37 height 11
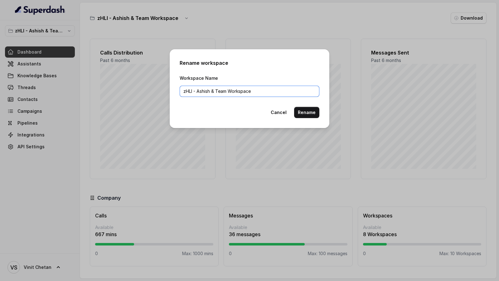
click at [184, 90] on input "zHLI - Ashish & Team Workspace" at bounding box center [249, 91] width 140 height 11
type input "2. HLI - Ashish & Team Workspace"
click at [308, 113] on button "Rename" at bounding box center [306, 112] width 25 height 11
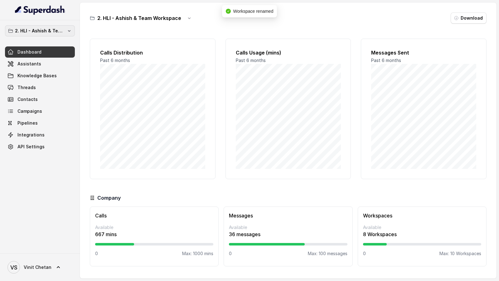
click at [66, 28] on button "2. HLI - Ashish & Team Workspace" at bounding box center [40, 30] width 70 height 11
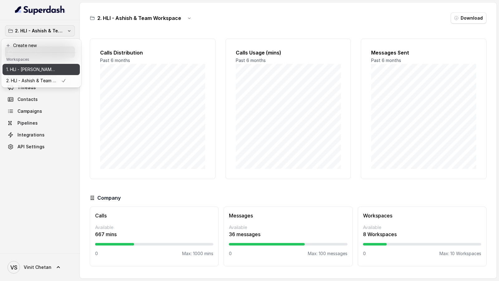
click at [38, 69] on p "1. HLI - [PERSON_NAME] & Team Workspace" at bounding box center [31, 69] width 50 height 7
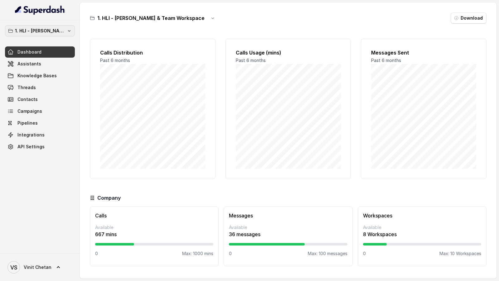
click at [58, 31] on p "1. HLI - [PERSON_NAME] & Team Workspace" at bounding box center [40, 30] width 50 height 7
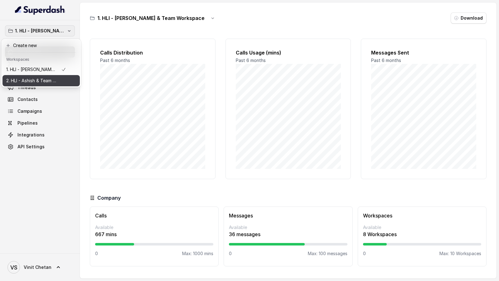
click at [45, 83] on p "2. HLI - Ashish & Team Workspace" at bounding box center [31, 80] width 50 height 7
